Goal: Task Accomplishment & Management: Manage account settings

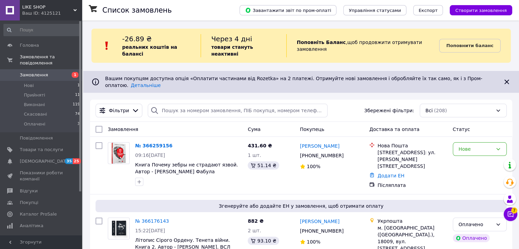
click at [35, 9] on span "LIKE SHOP" at bounding box center [47, 7] width 51 height 6
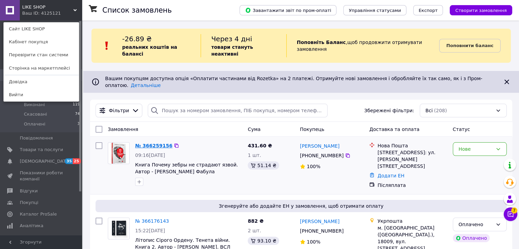
click at [143, 143] on link "№ 366259156" at bounding box center [153, 145] width 37 height 5
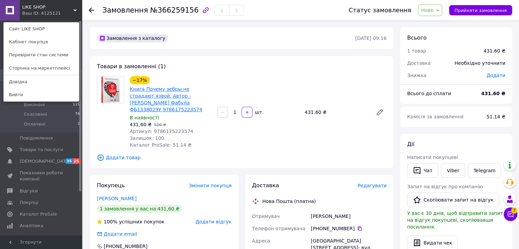
click at [160, 95] on link "Книга Почему зебры не страдают язвой. Автор - [PERSON_NAME] Фабула ФБ1338029У 9…" at bounding box center [166, 99] width 73 height 26
click at [39, 147] on span "Товари та послуги" at bounding box center [41, 150] width 43 height 6
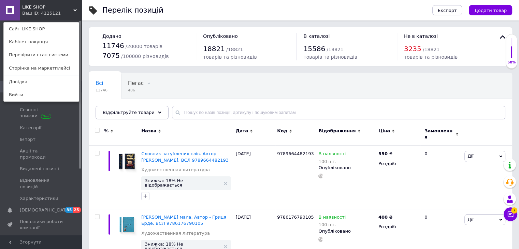
click at [257, 88] on div "Всі 11746 Пегас 406 Видалити Редагувати Strateg 0 Видалити Редагувати Ok Відфіл…" at bounding box center [301, 99] width 424 height 56
drag, startPoint x: 197, startPoint y: 111, endPoint x: 428, endPoint y: 92, distance: 232.3
click at [428, 92] on div "Всі 11746 Пегас 406 Видалити Редагувати Strateg 0 Видалити Редагувати Ok Відфіл…" at bounding box center [301, 99] width 424 height 56
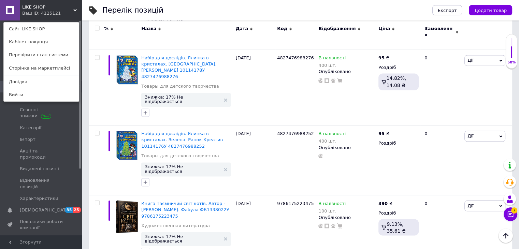
scroll to position [1174, 0]
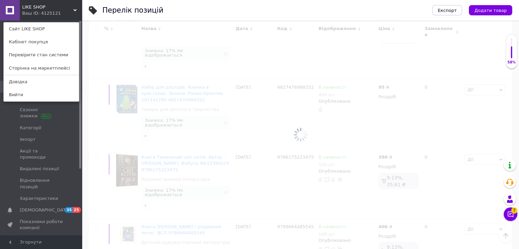
scroll to position [1162, 0]
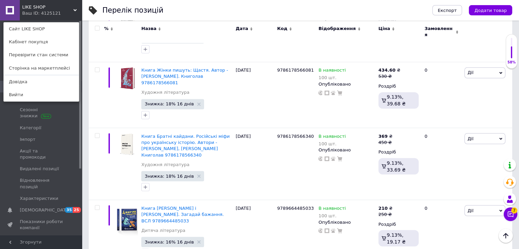
scroll to position [1174, 0]
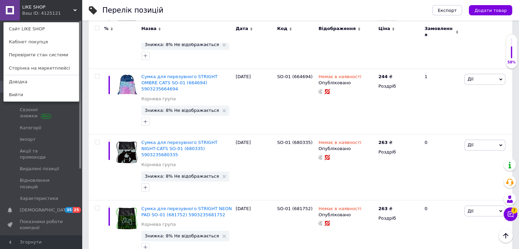
scroll to position [1113, 0]
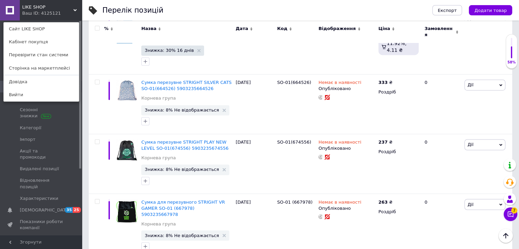
scroll to position [1143, 0]
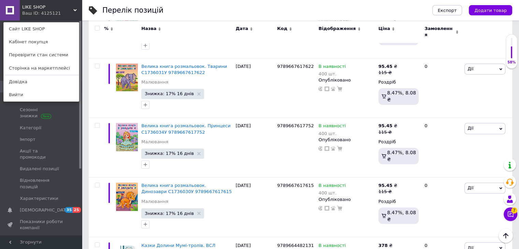
scroll to position [1118, 0]
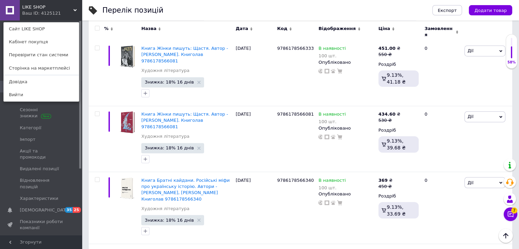
scroll to position [1176, 0]
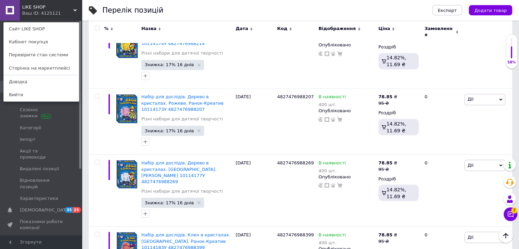
scroll to position [1162, 0]
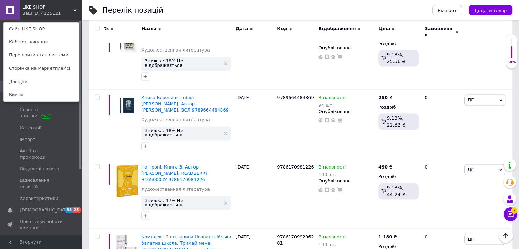
scroll to position [1103, 0]
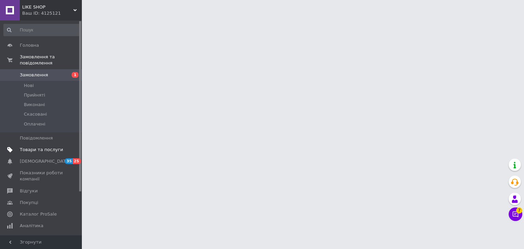
click at [28, 147] on span "Товари та послуги" at bounding box center [41, 150] width 43 height 6
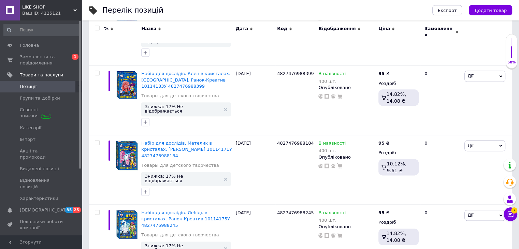
scroll to position [1174, 0]
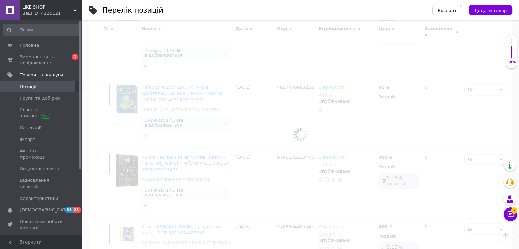
scroll to position [1131, 0]
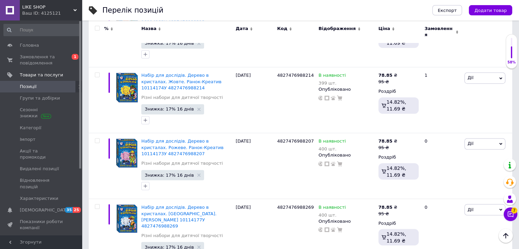
scroll to position [1162, 0]
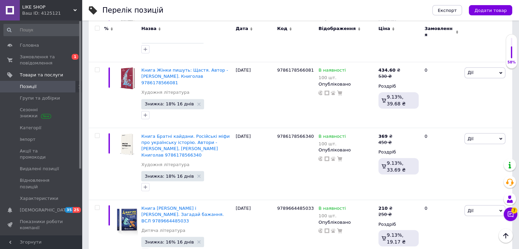
scroll to position [1174, 0]
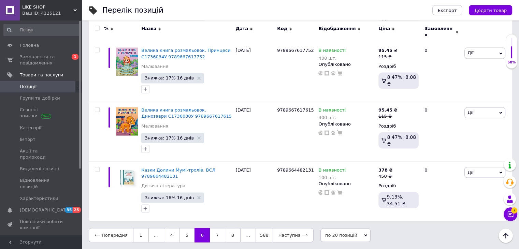
scroll to position [1118, 0]
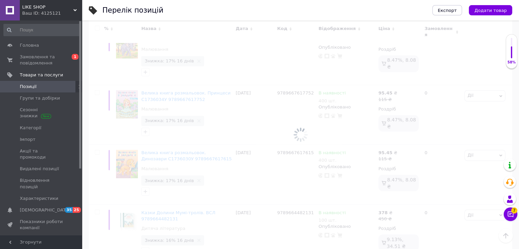
scroll to position [1119, 0]
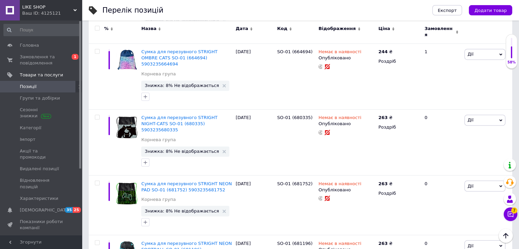
scroll to position [1113, 0]
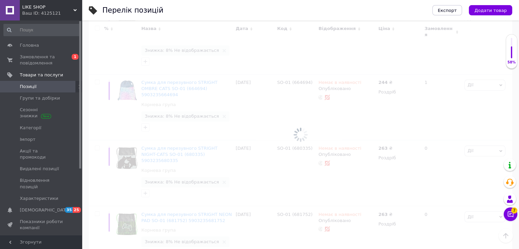
scroll to position [1113, 0]
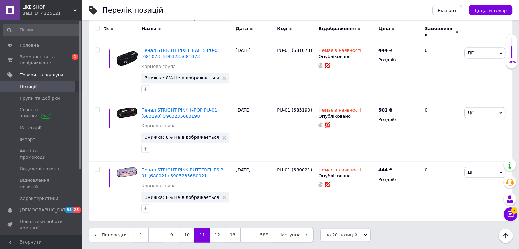
scroll to position [1113, 0]
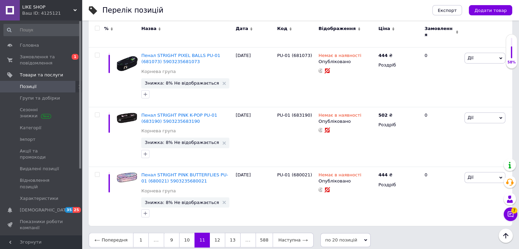
click at [216, 237] on link "12" at bounding box center [217, 240] width 15 height 14
click at [216, 237] on link "13" at bounding box center [217, 240] width 15 height 14
click at [216, 237] on link "14" at bounding box center [217, 240] width 15 height 14
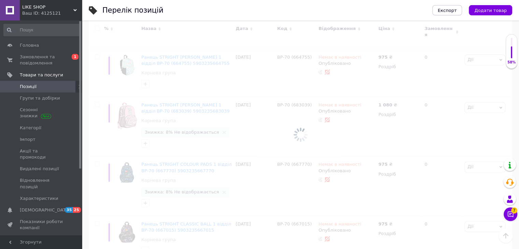
scroll to position [993, 0]
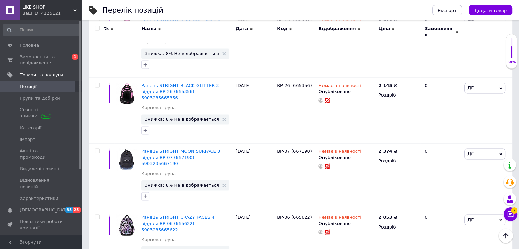
scroll to position [1119, 0]
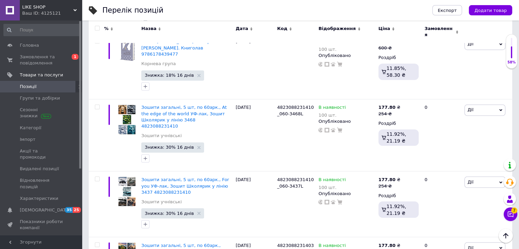
scroll to position [1174, 0]
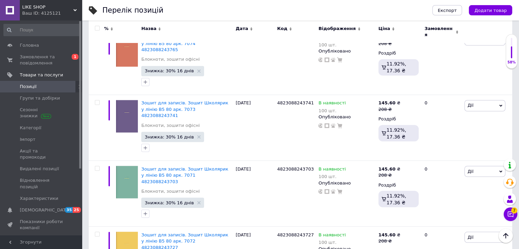
scroll to position [1113, 0]
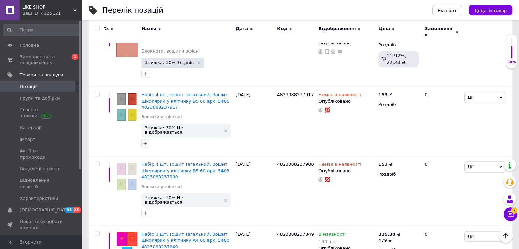
scroll to position [1138, 0]
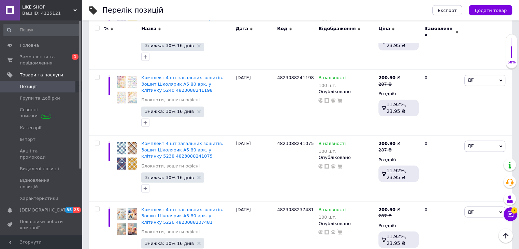
scroll to position [1174, 0]
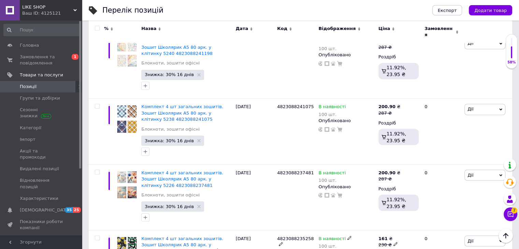
click at [231, 238] on div "Комплект 4 шт загальних зошитів. Зошит Школярик А5 80 арк. у клітинку 5221 4823…" at bounding box center [186, 245] width 91 height 19
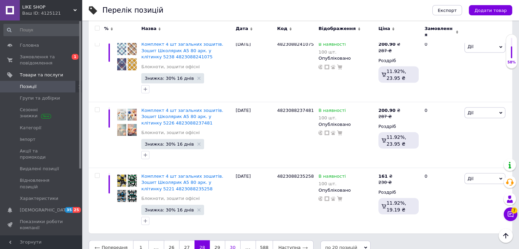
click at [232, 240] on link "30" at bounding box center [233, 247] width 16 height 14
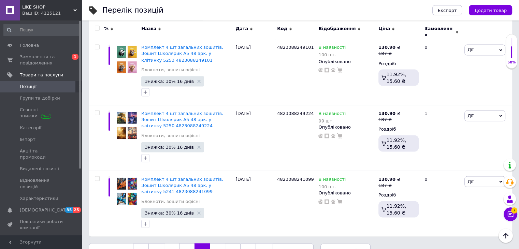
scroll to position [1225, 0]
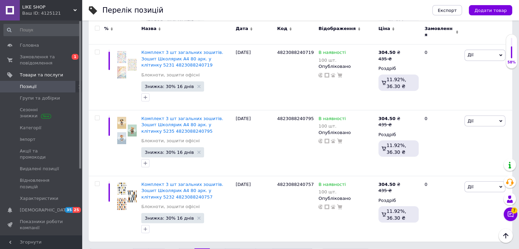
scroll to position [1237, 0]
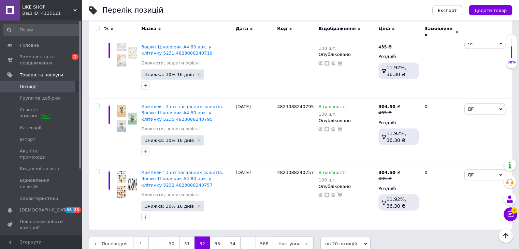
click at [231, 237] on link "34" at bounding box center [233, 244] width 16 height 14
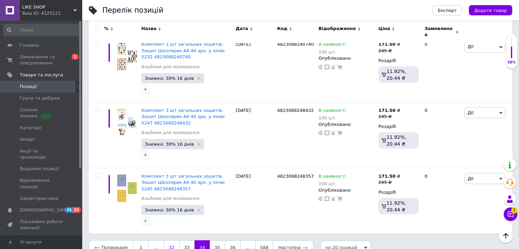
click at [231, 240] on link "36" at bounding box center [233, 247] width 16 height 14
